Goal: Communication & Community: Participate in discussion

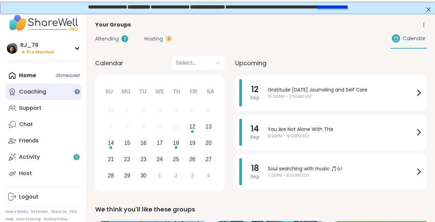
click at [38, 98] on link "Coaching" at bounding box center [43, 92] width 76 height 16
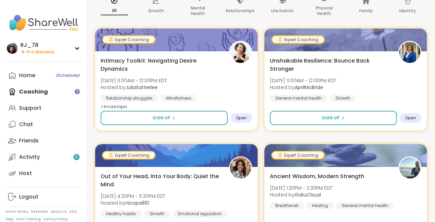
scroll to position [85, 0]
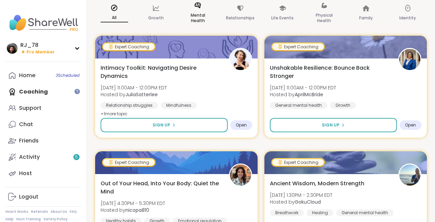
click at [196, 14] on p "Mental Health" at bounding box center [198, 18] width 28 height 14
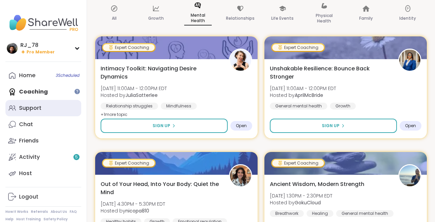
click at [34, 108] on div "Support" at bounding box center [30, 107] width 22 height 7
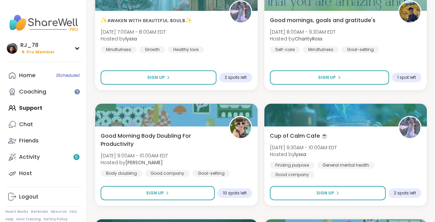
scroll to position [124, 0]
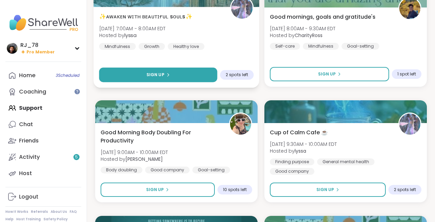
click at [199, 76] on button "Sign Up" at bounding box center [158, 75] width 118 height 15
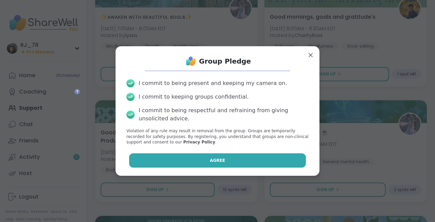
click at [200, 155] on button "Agree" at bounding box center [217, 160] width 177 height 14
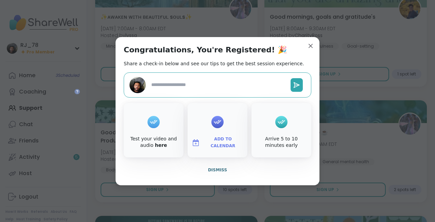
type textarea "*"
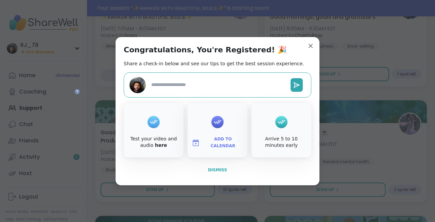
click at [219, 168] on span "Dismiss" at bounding box center [217, 169] width 19 height 5
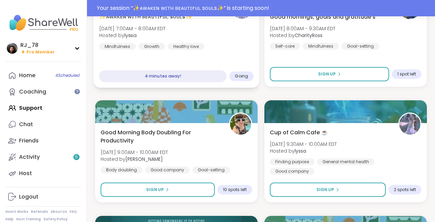
click at [211, 74] on div "4 minutes away!" at bounding box center [162, 76] width 127 height 12
click at [243, 76] on span "Going" at bounding box center [241, 75] width 13 height 5
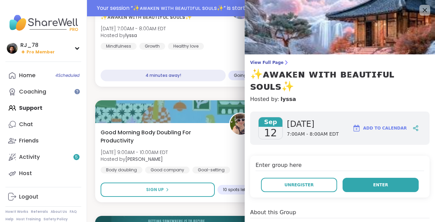
click at [376, 182] on span "Enter" at bounding box center [380, 185] width 15 height 6
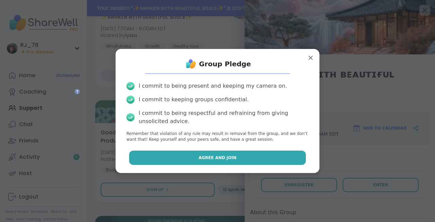
click at [224, 160] on span "Agree and Join" at bounding box center [217, 158] width 38 height 6
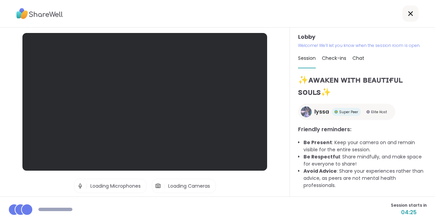
click at [278, 96] on div "Lobby | Loading Microphones | Loading Cameras Test speaker and microphone" at bounding box center [145, 112] width 290 height 169
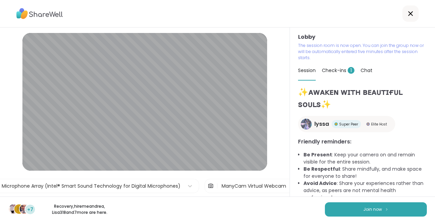
click at [367, 213] on button "Join now" at bounding box center [376, 209] width 102 height 14
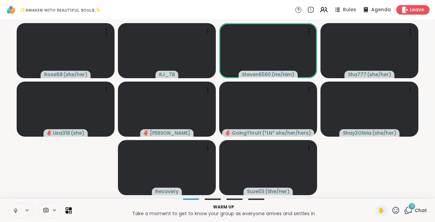
click at [17, 209] on icon at bounding box center [16, 210] width 6 height 6
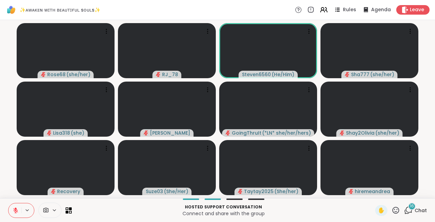
click at [21, 211] on button at bounding box center [14, 210] width 13 height 14
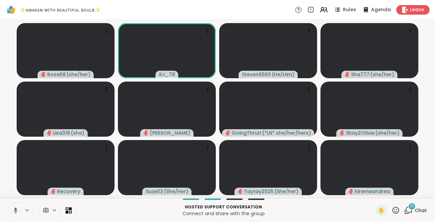
click at [21, 211] on button at bounding box center [14, 210] width 14 height 14
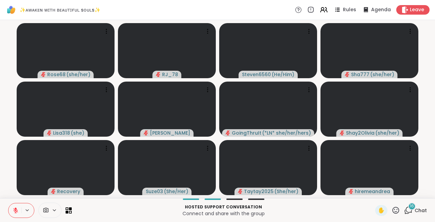
click at [21, 211] on button at bounding box center [14, 210] width 13 height 14
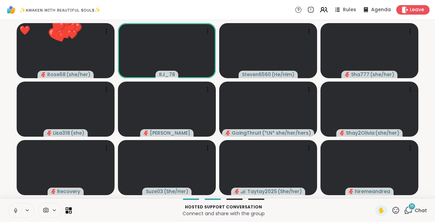
click at [15, 210] on icon at bounding box center [16, 209] width 2 height 3
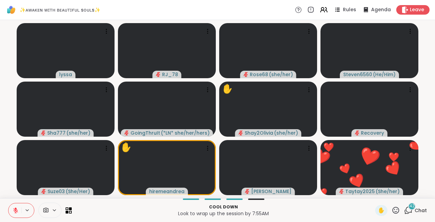
click at [25, 210] on icon at bounding box center [26, 210] width 5 height 6
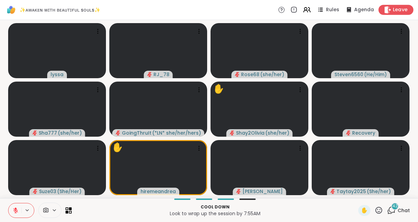
click at [403, 9] on span "Leave" at bounding box center [400, 9] width 15 height 7
click at [400, 7] on span "Leave" at bounding box center [400, 9] width 15 height 7
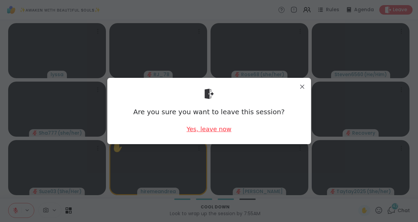
click at [213, 126] on div "Yes, leave now" at bounding box center [208, 129] width 45 height 8
